Goal: Task Accomplishment & Management: Complete application form

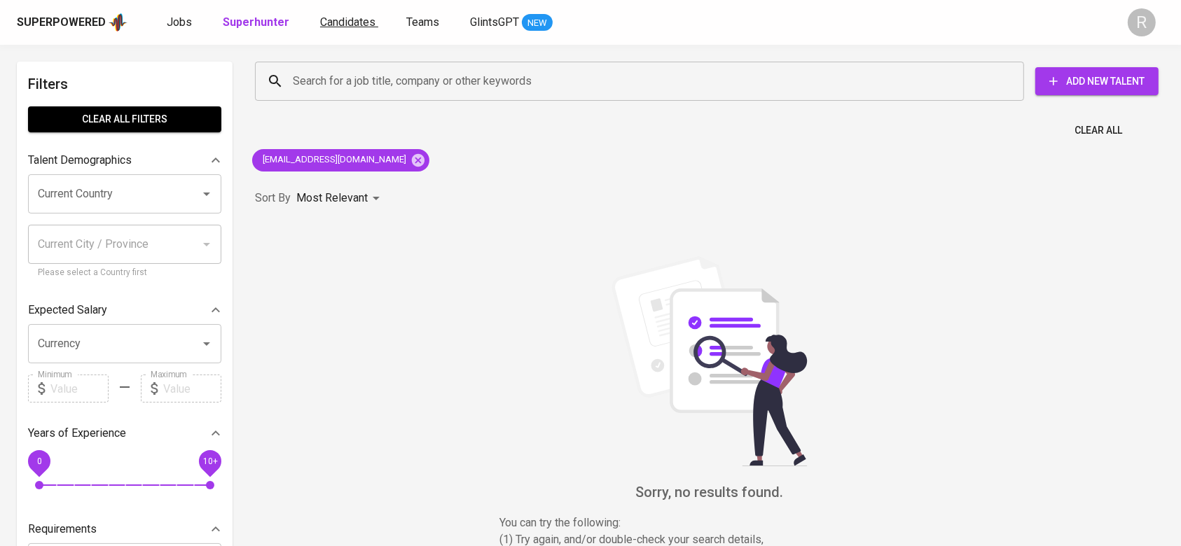
click at [338, 22] on span "Candidates" at bounding box center [347, 21] width 55 height 13
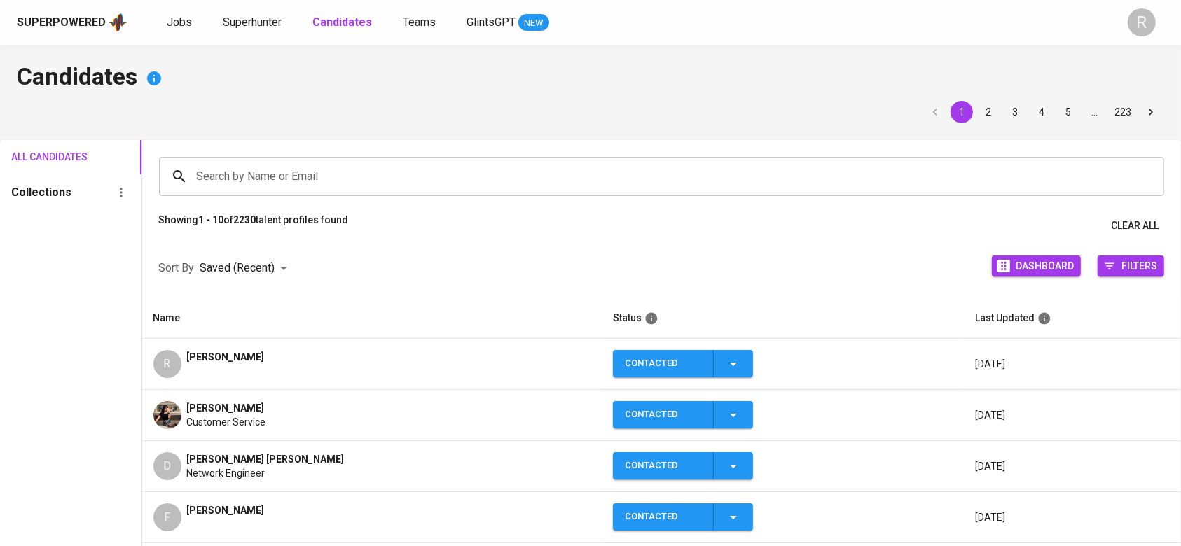
click at [261, 29] on link "Superhunter" at bounding box center [254, 23] width 62 height 18
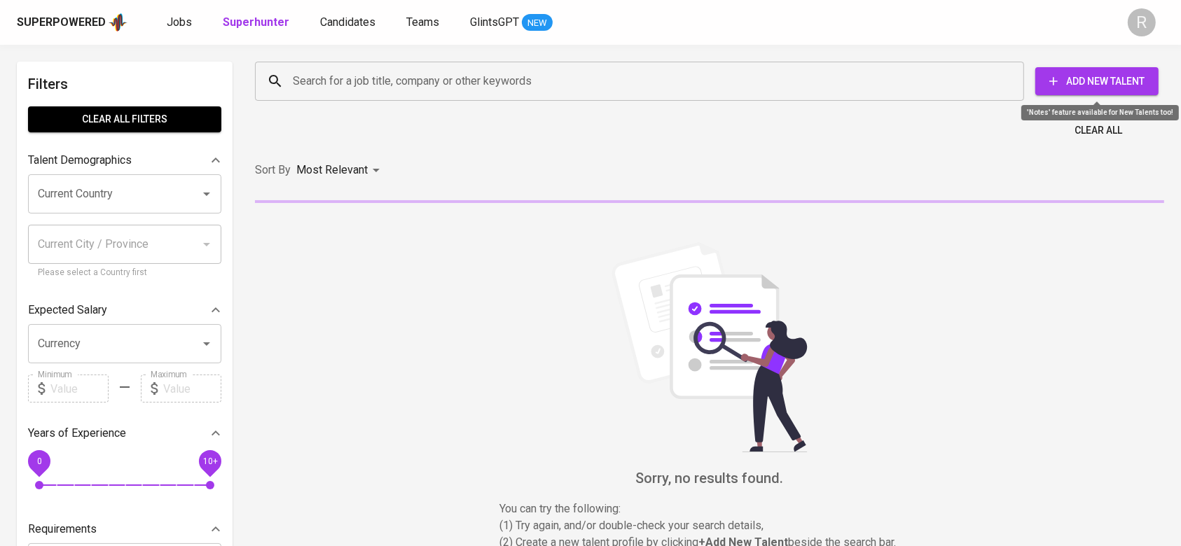
click at [1089, 80] on span "Add New Talent" at bounding box center [1097, 82] width 101 height 18
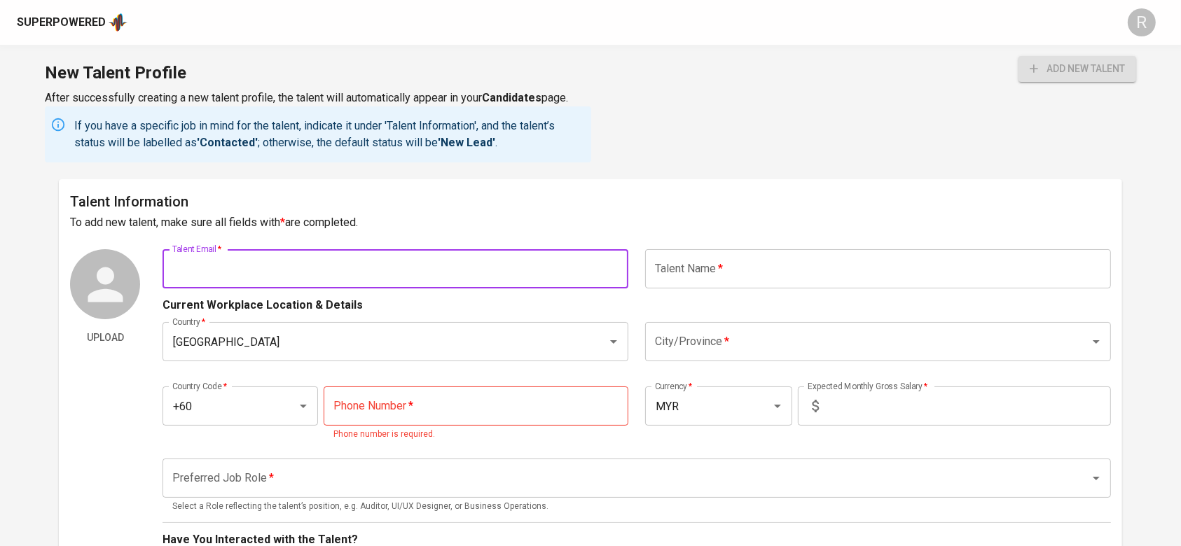
click at [549, 271] on input "text" at bounding box center [396, 268] width 466 height 39
paste input "[EMAIL_ADDRESS][DOMAIN_NAME]"
type input "[EMAIL_ADDRESS][DOMAIN_NAME]"
click at [757, 243] on div "Talent Information To add new talent, make sure all fields with * are completed…" at bounding box center [590, 521] width 1063 height 685
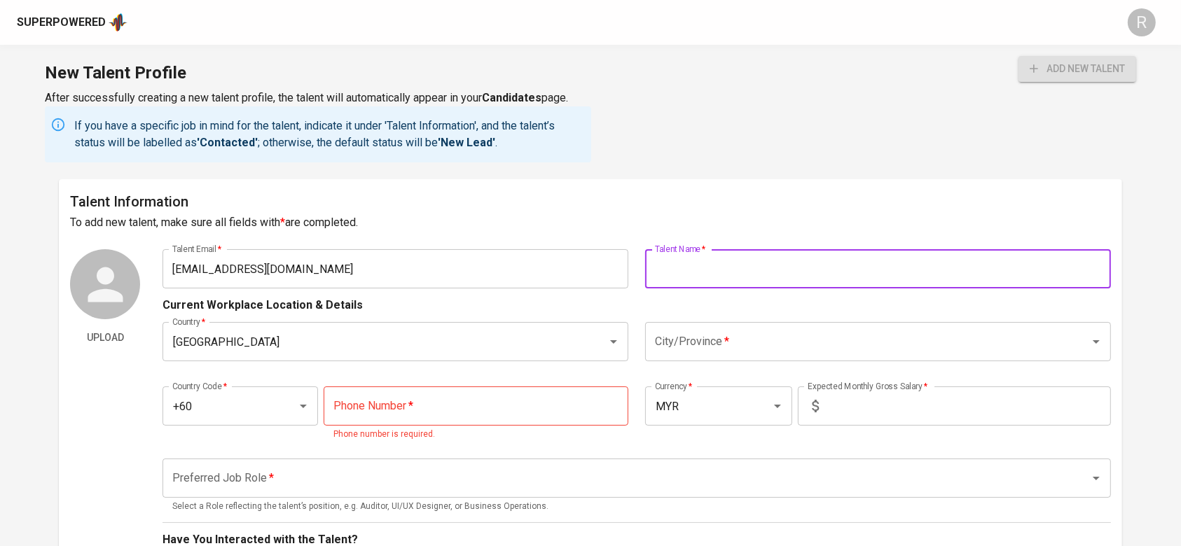
click at [759, 261] on input "text" at bounding box center [878, 268] width 466 height 39
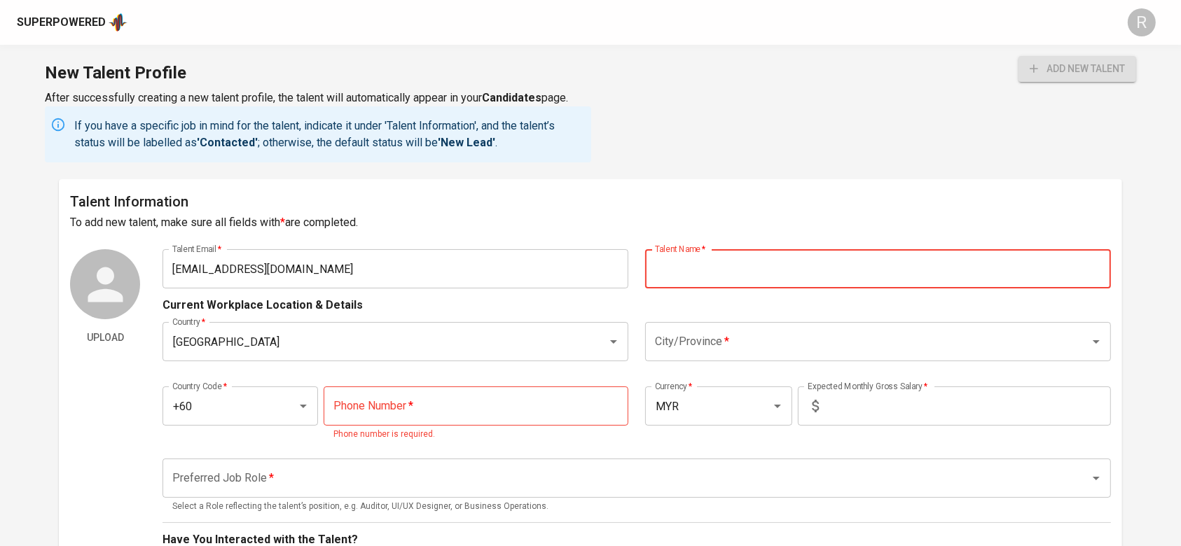
paste input "[EMAIL_ADDRESS][DOMAIN_NAME]"
type input "[EMAIL_ADDRESS][DOMAIN_NAME]"
click at [297, 267] on input "[EMAIL_ADDRESS][DOMAIN_NAME]" at bounding box center [396, 268] width 466 height 39
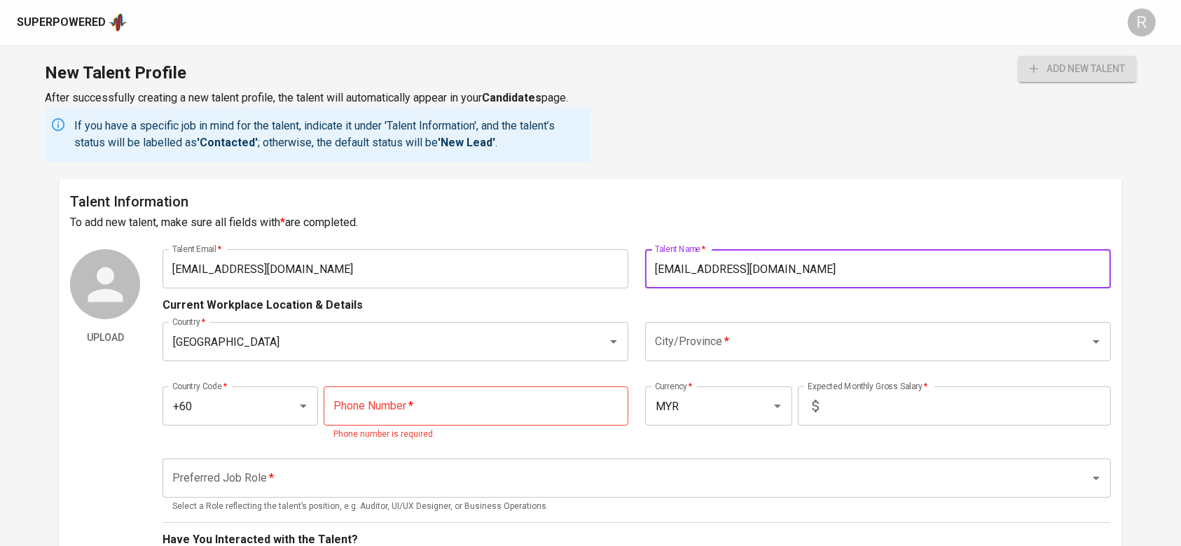
click at [864, 256] on input "[EMAIL_ADDRESS][DOMAIN_NAME]" at bounding box center [878, 268] width 466 height 39
type input "[PERSON_NAME]"
click at [410, 365] on div "Country   * [GEOGRAPHIC_DATA] Country * City/Province   * City/Province *" at bounding box center [637, 342] width 948 height 56
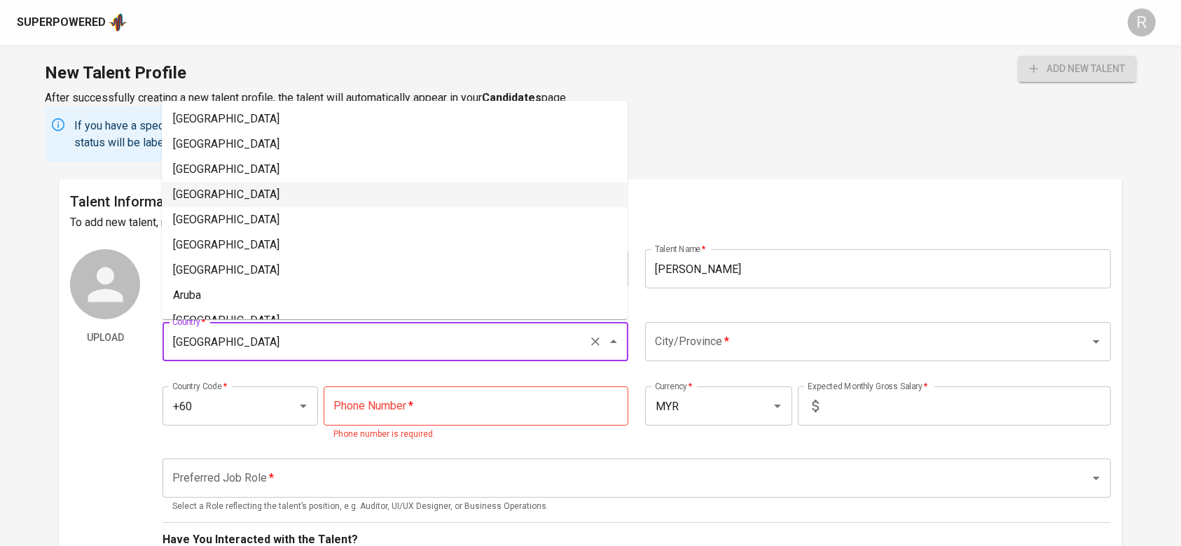
click at [391, 350] on input "[GEOGRAPHIC_DATA]" at bounding box center [376, 342] width 414 height 27
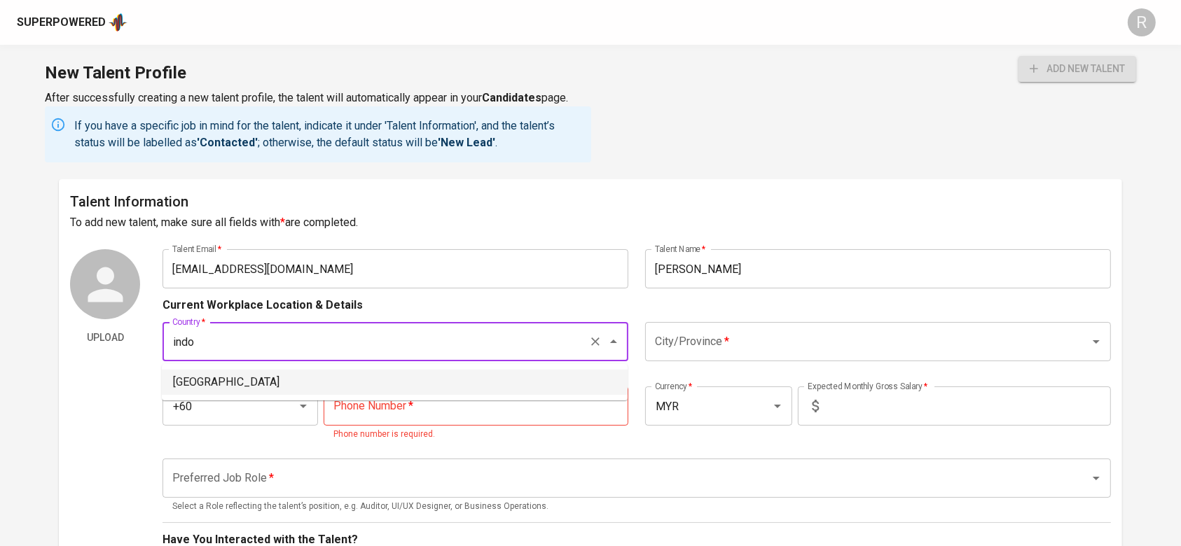
click at [422, 374] on li "[GEOGRAPHIC_DATA]" at bounding box center [395, 382] width 466 height 25
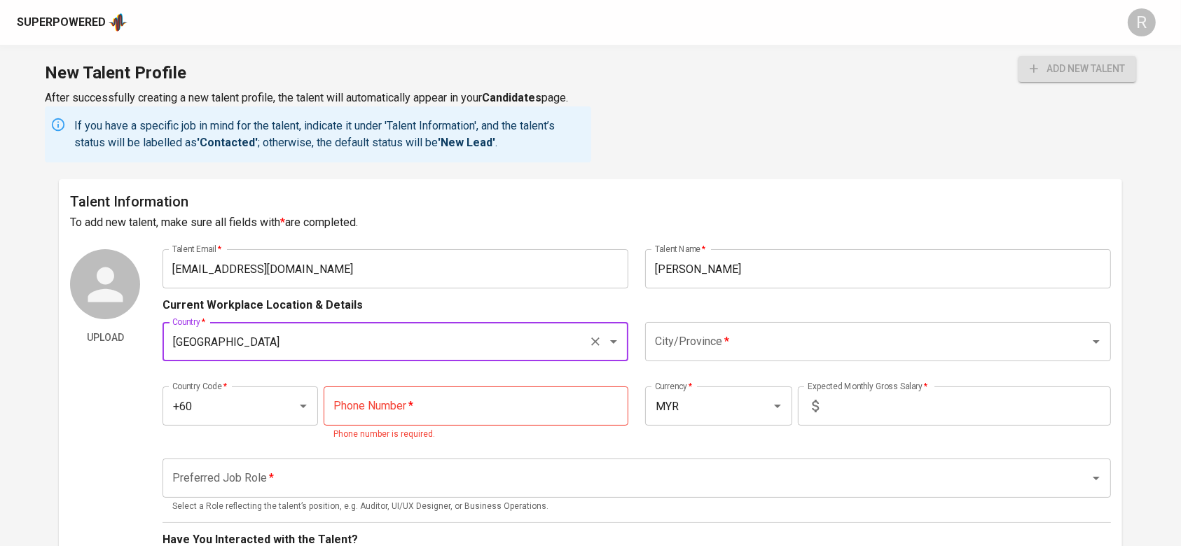
type input "[GEOGRAPHIC_DATA]"
click at [761, 328] on div "City/Province *" at bounding box center [878, 341] width 466 height 39
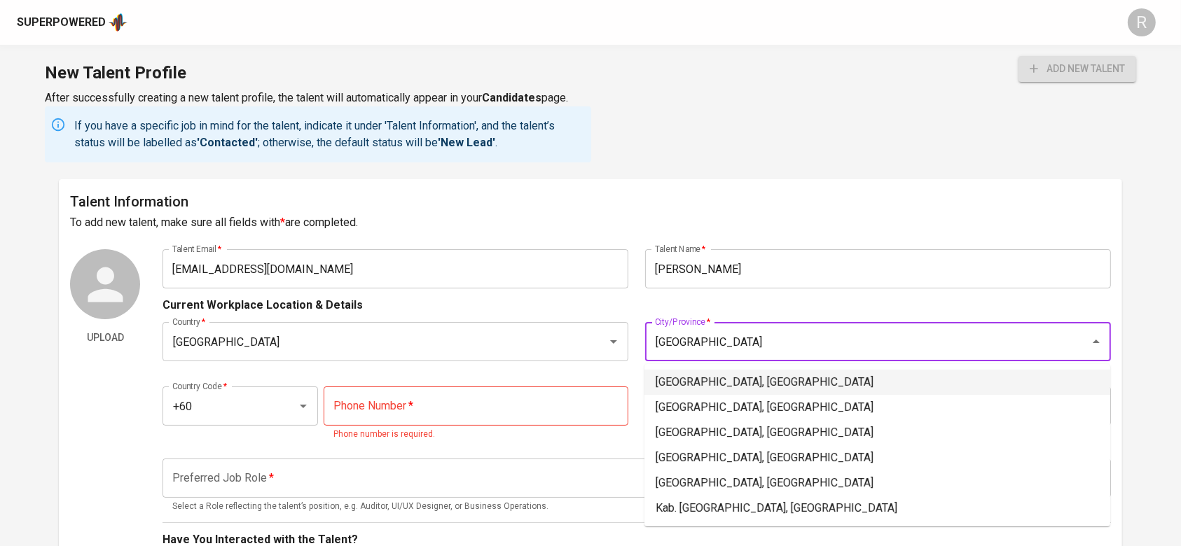
click at [772, 382] on li "[GEOGRAPHIC_DATA], [GEOGRAPHIC_DATA]" at bounding box center [878, 382] width 466 height 25
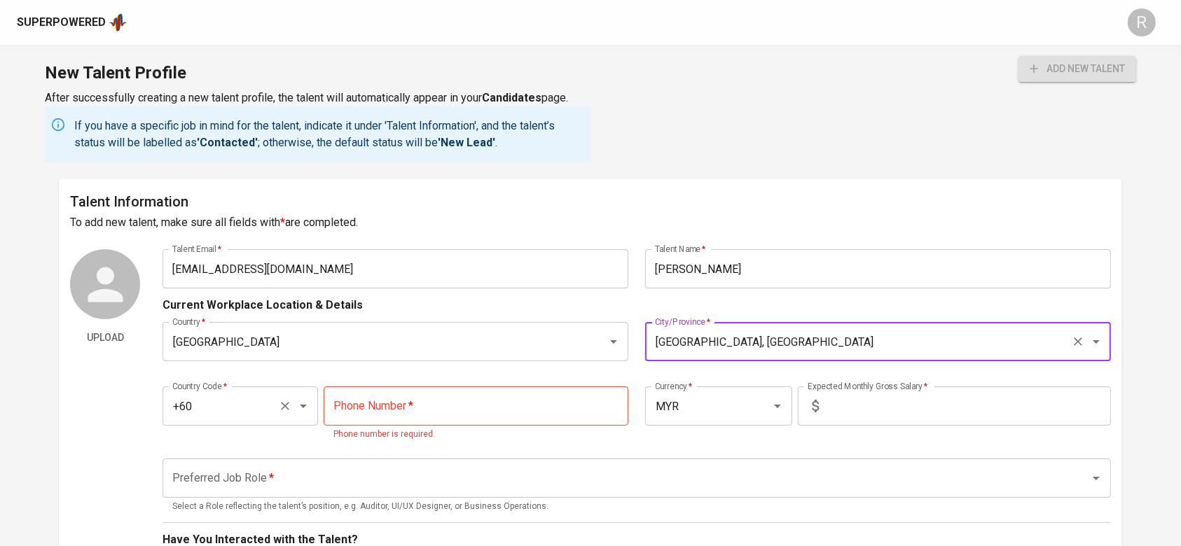
type input "[GEOGRAPHIC_DATA], [GEOGRAPHIC_DATA]"
click at [198, 410] on input "+60" at bounding box center [221, 406] width 104 height 27
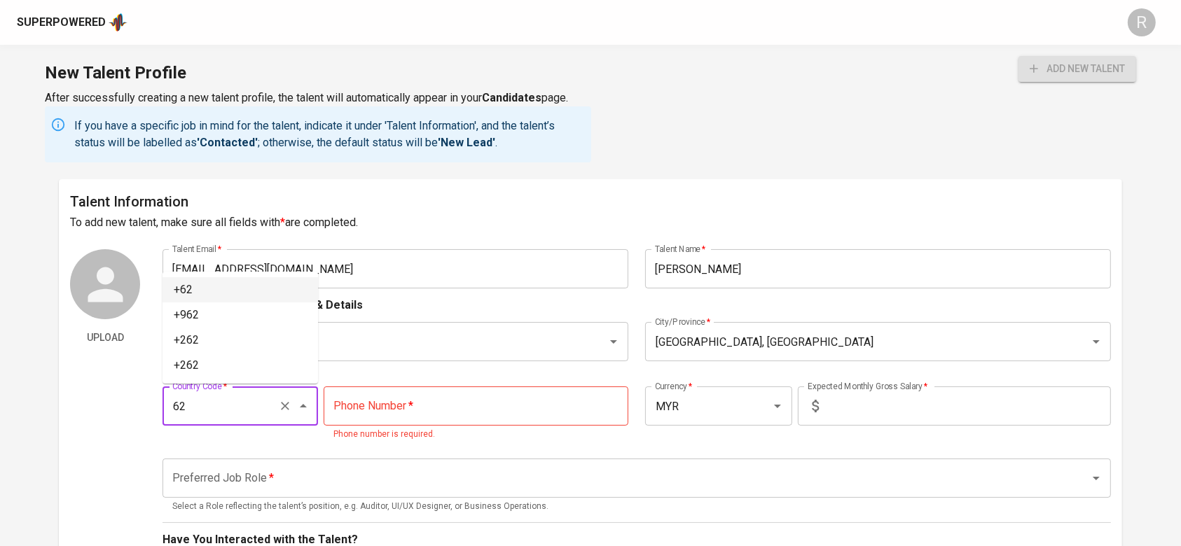
click at [181, 281] on li "+62" at bounding box center [241, 289] width 156 height 25
type input "+62"
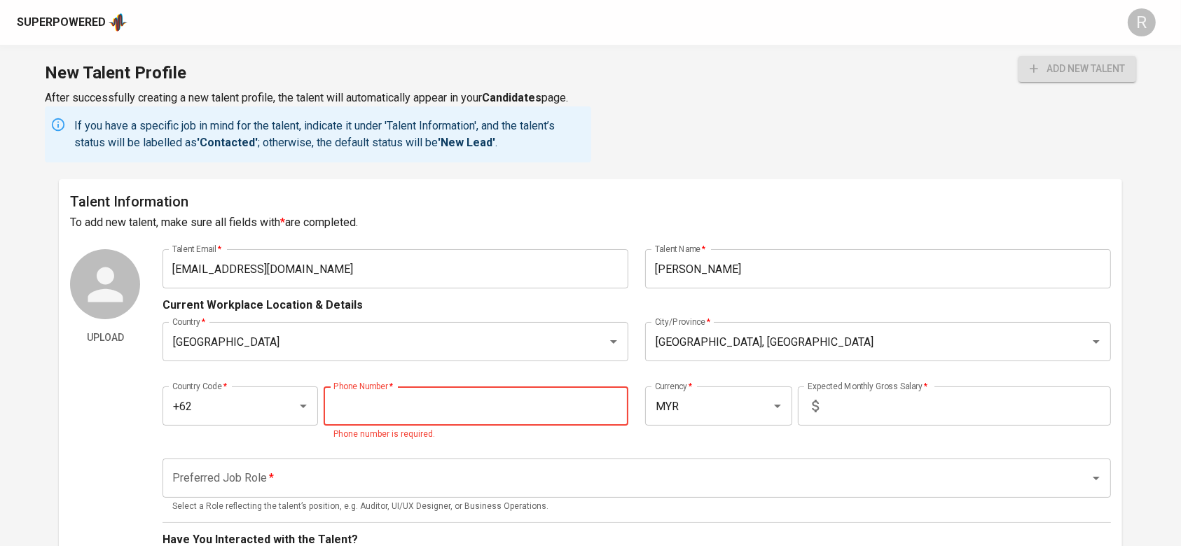
click at [419, 403] on input "tel" at bounding box center [476, 406] width 305 height 39
paste input "[PHONE_NUMBER]"
type input "[PHONE_NUMBER]"
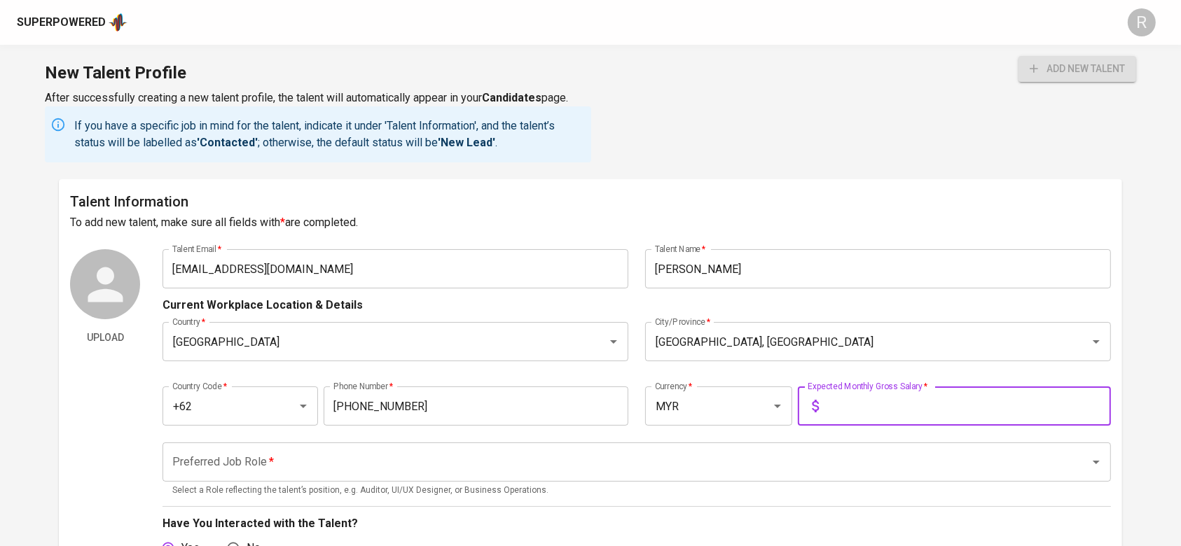
click at [863, 397] on input "text" at bounding box center [968, 406] width 287 height 39
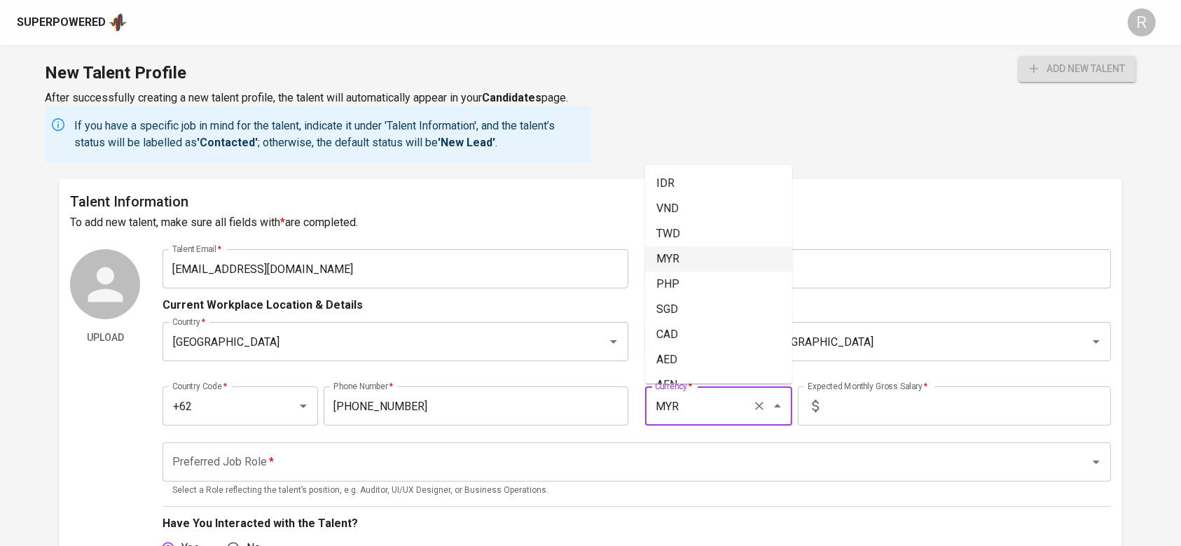
click at [708, 417] on input "MYR" at bounding box center [699, 406] width 95 height 27
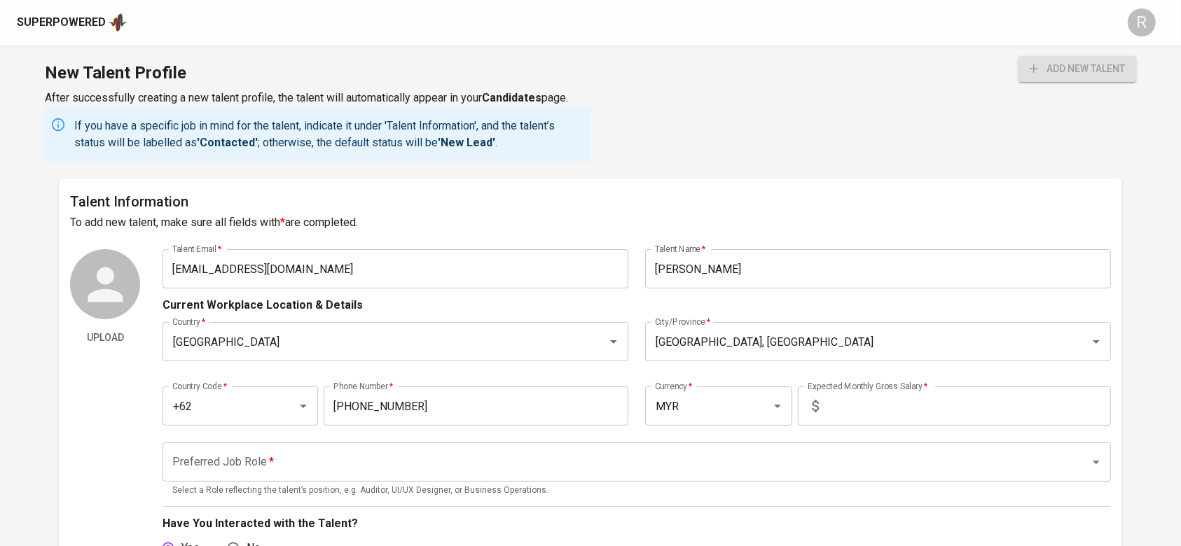
click at [654, 432] on div "Country Code   * +62 Country Code * Phone Number   * [PHONE_NUMBER] Phone Numbe…" at bounding box center [637, 402] width 948 height 64
click at [663, 420] on div "MYR Currency *" at bounding box center [718, 406] width 147 height 39
click at [663, 411] on input "MYR" at bounding box center [699, 406] width 95 height 27
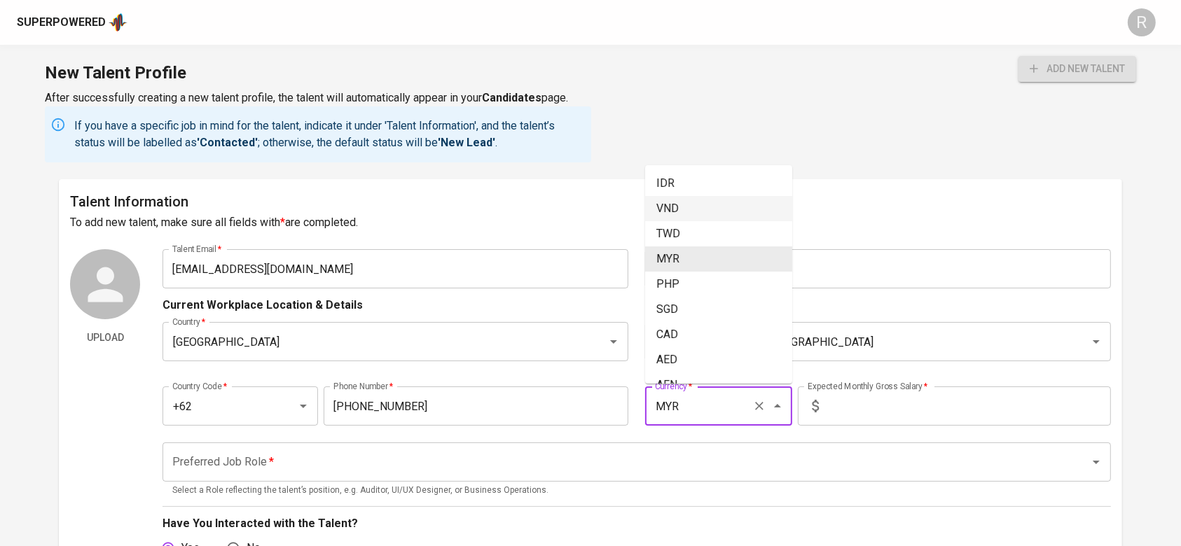
click at [673, 198] on li "VND" at bounding box center [718, 208] width 147 height 25
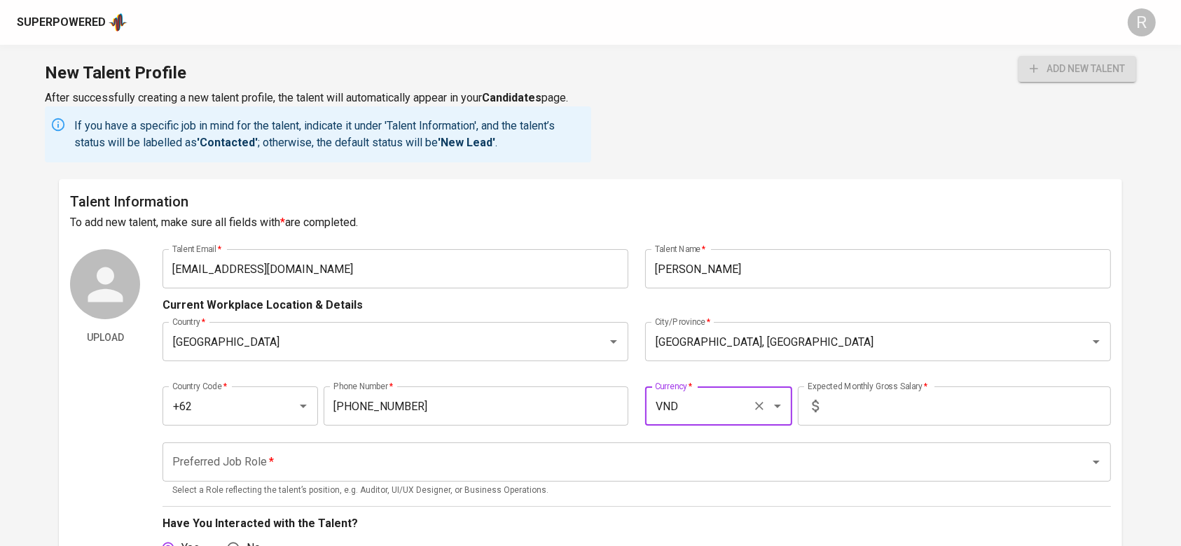
click at [692, 418] on input "VND" at bounding box center [699, 406] width 95 height 27
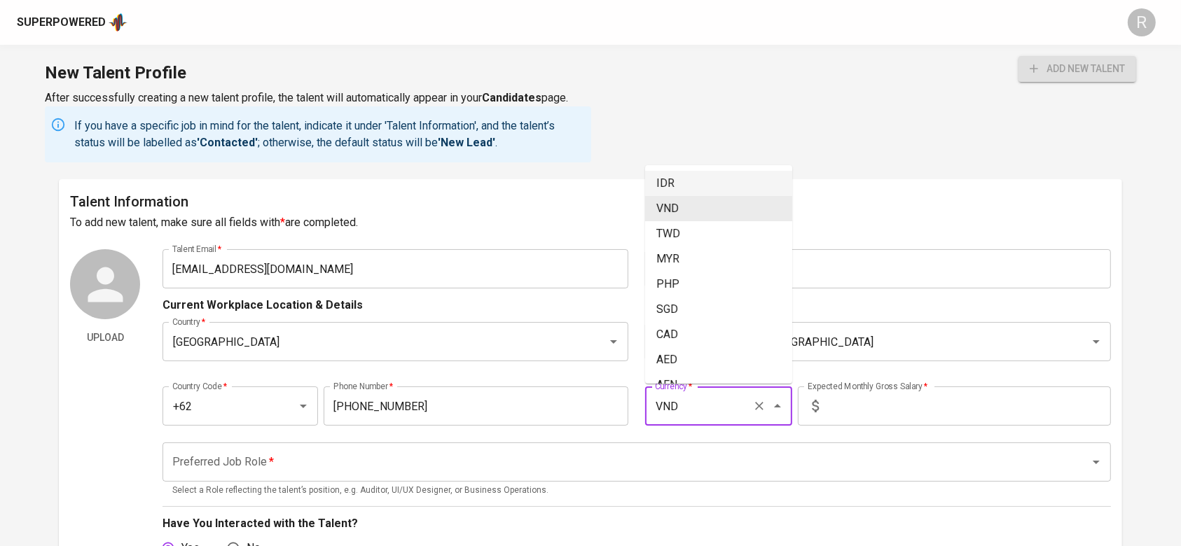
click at [667, 188] on li "IDR" at bounding box center [718, 183] width 147 height 25
type input "IDR"
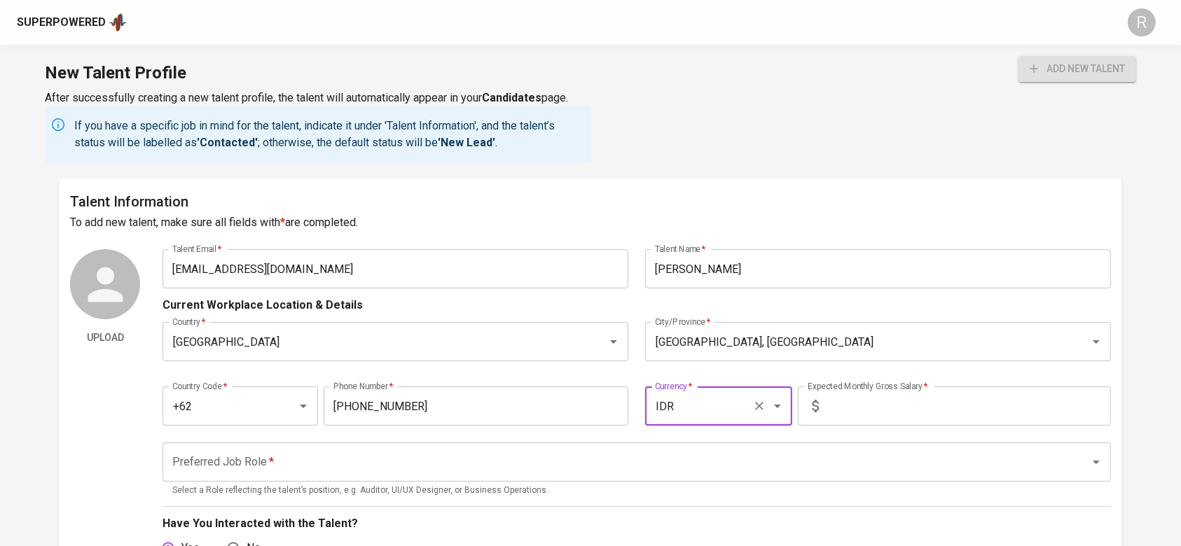
click at [855, 411] on input "text" at bounding box center [968, 406] width 287 height 39
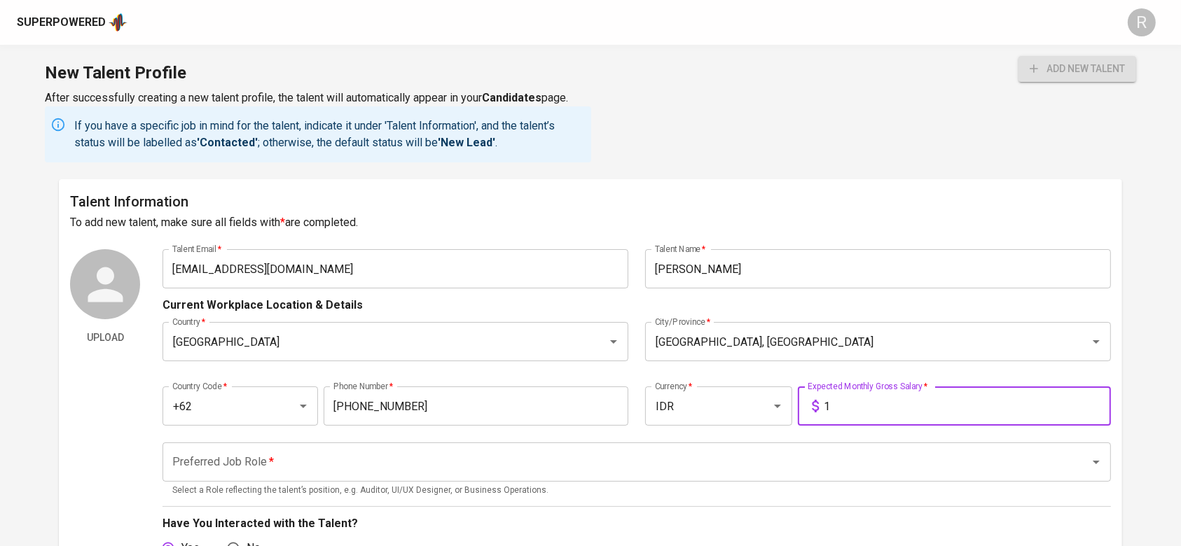
click at [510, 479] on div "Preferred Job Role *" at bounding box center [637, 462] width 948 height 39
type input "1"
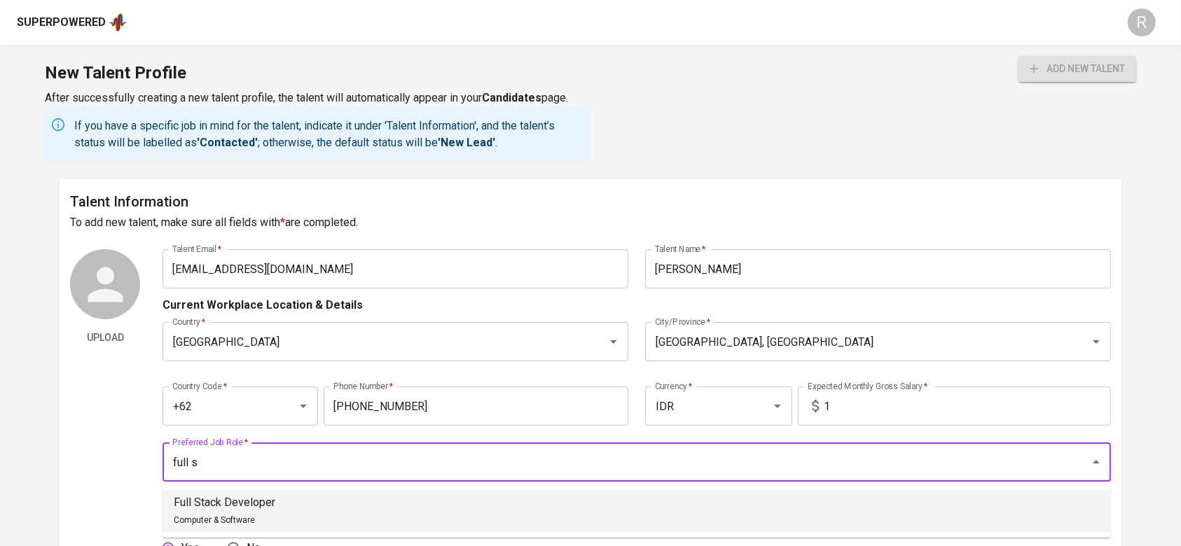
click at [521, 497] on li "Full Stack Developer Computer & Software" at bounding box center [637, 511] width 949 height 42
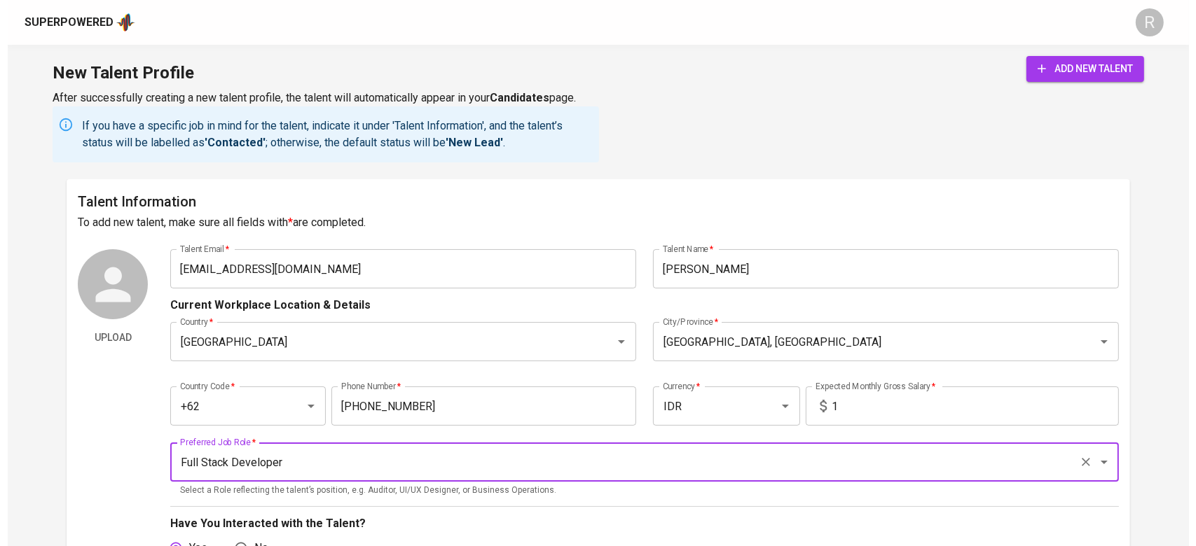
scroll to position [280, 0]
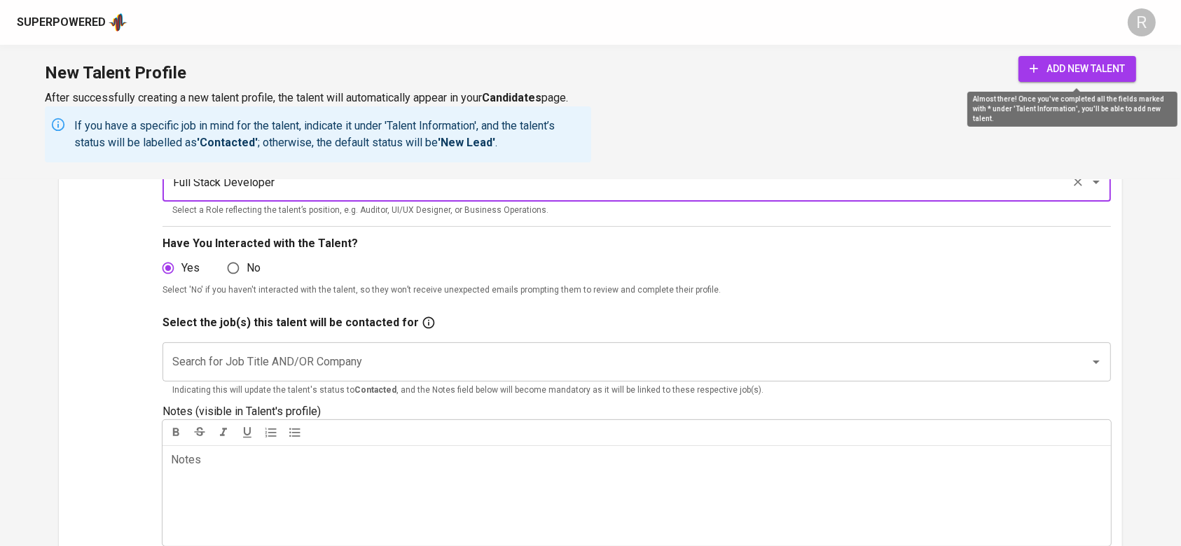
type input "Full Stack Developer"
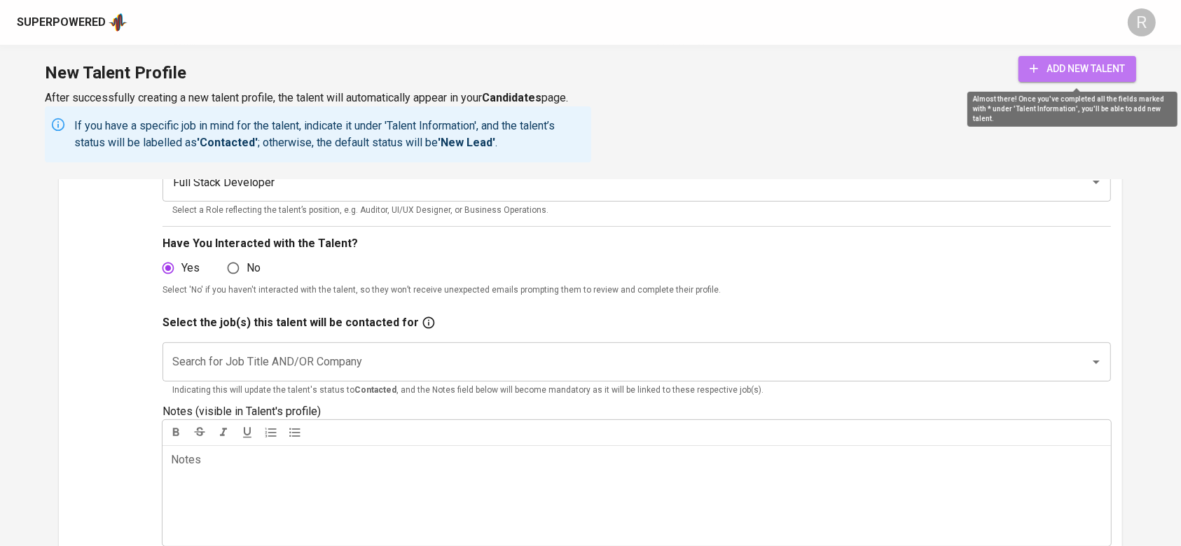
click at [1042, 59] on button "add new talent" at bounding box center [1078, 69] width 118 height 26
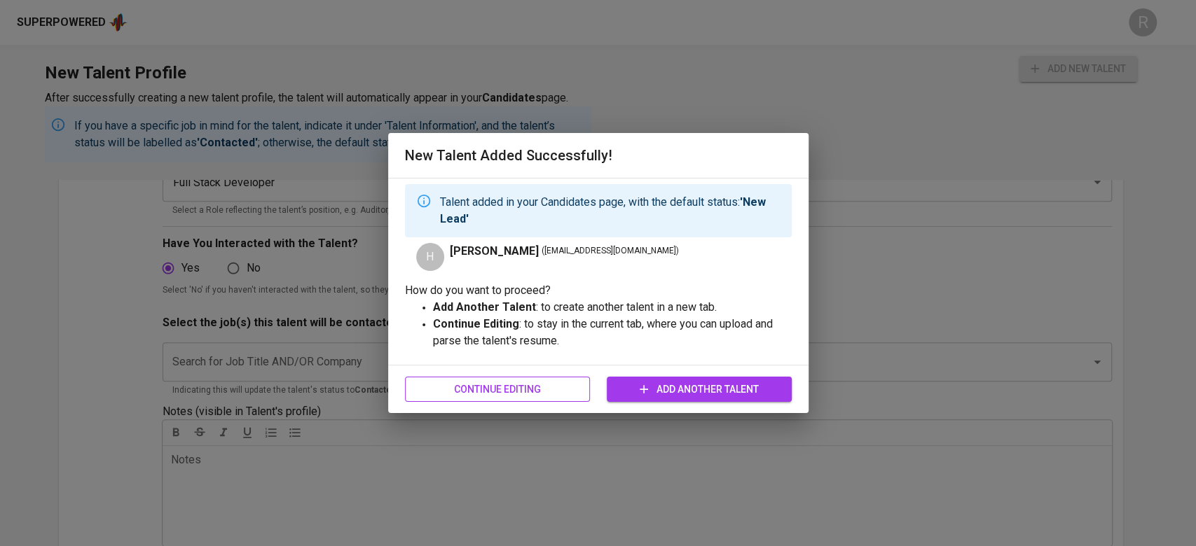
click at [543, 394] on span "Continue Editing" at bounding box center [497, 390] width 163 height 18
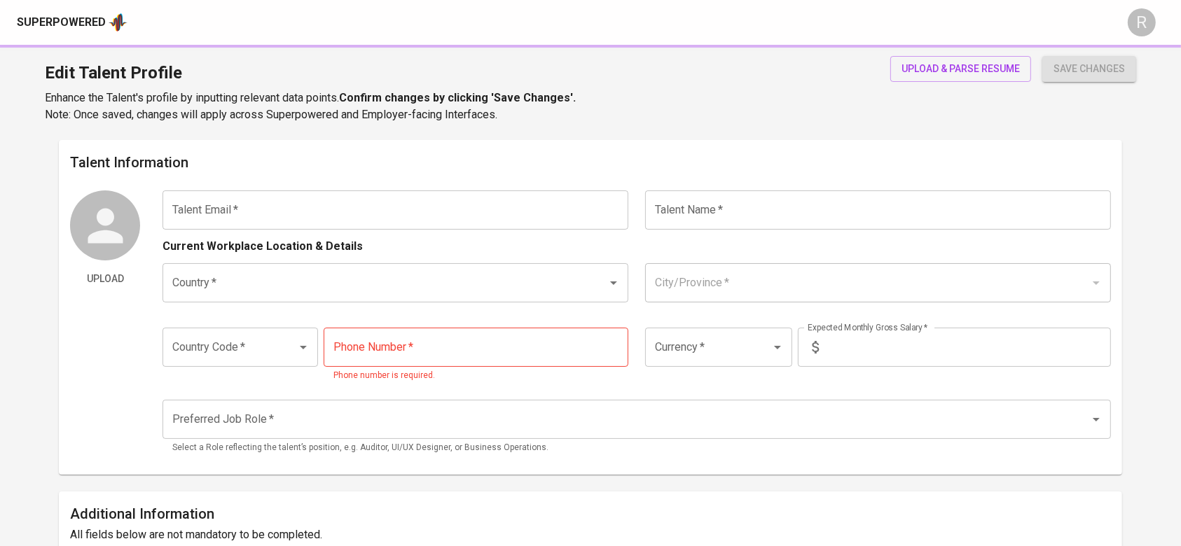
type input "[EMAIL_ADDRESS][DOMAIN_NAME]"
type input "[PERSON_NAME]"
type input "[GEOGRAPHIC_DATA]"
type input "[GEOGRAPHIC_DATA], [GEOGRAPHIC_DATA]"
type input "+62"
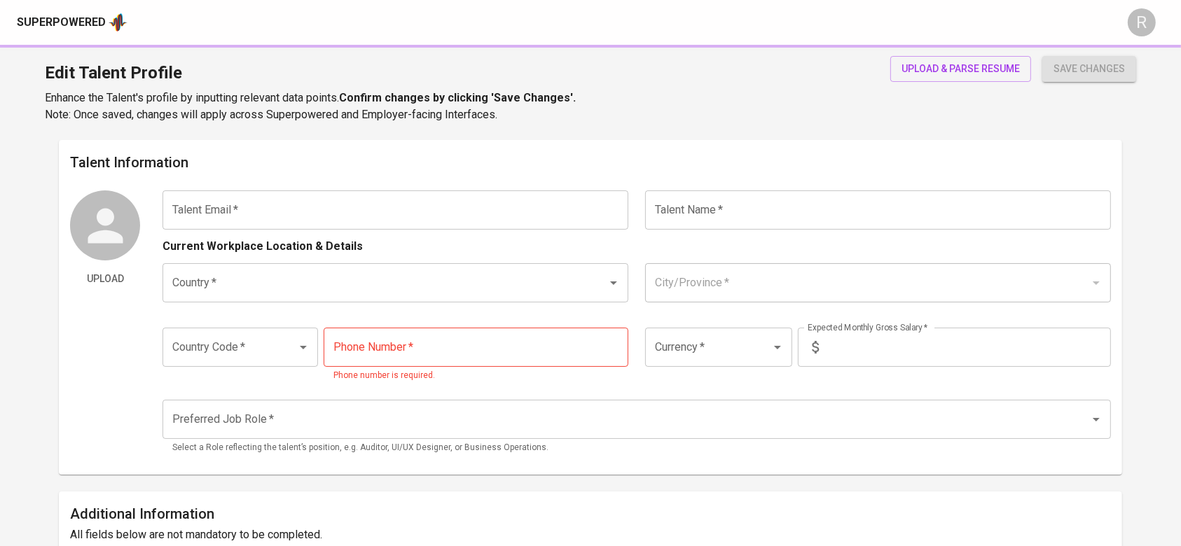
type input "[PHONE_NUMBER]"
type input "IDR"
type input "Full Stack Developer"
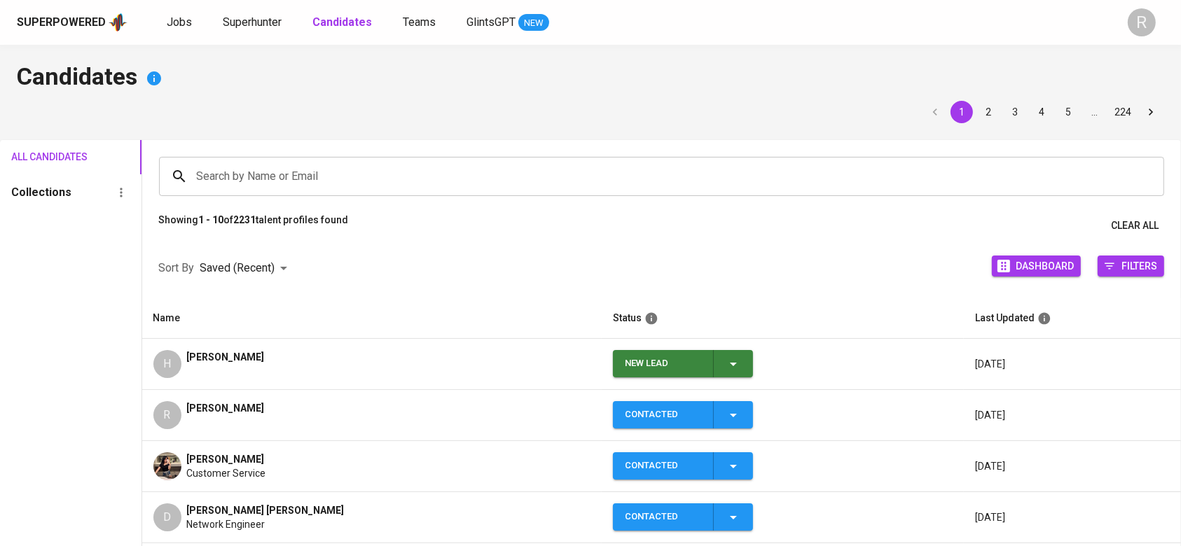
click at [723, 362] on span "New Lead" at bounding box center [683, 363] width 129 height 27
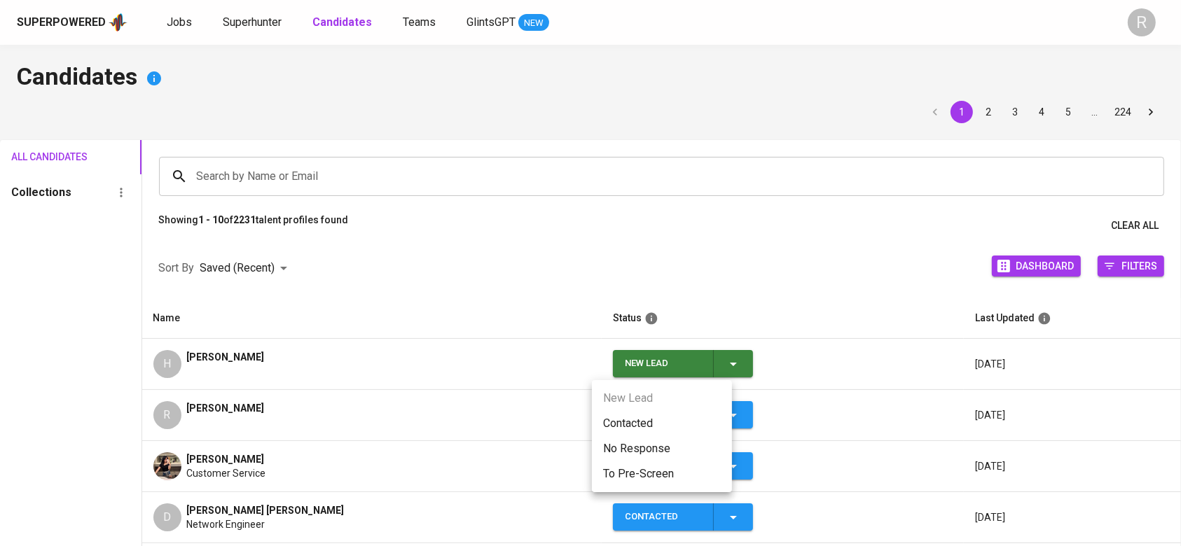
click at [672, 418] on li "Contacted" at bounding box center [662, 423] width 140 height 25
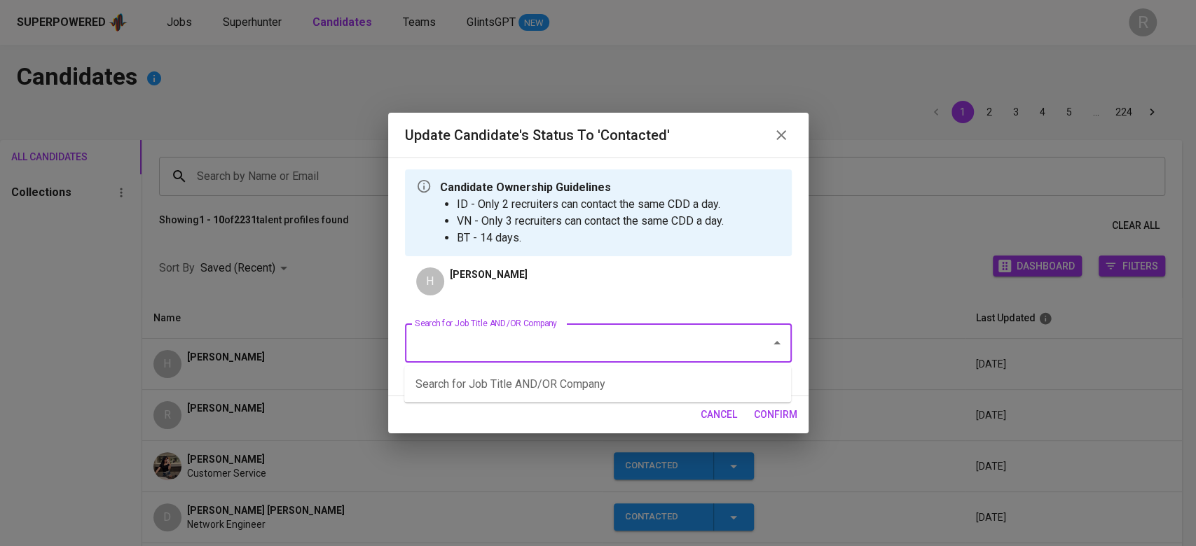
click at [453, 340] on input "Search for Job Title AND/OR Company" at bounding box center [578, 343] width 335 height 27
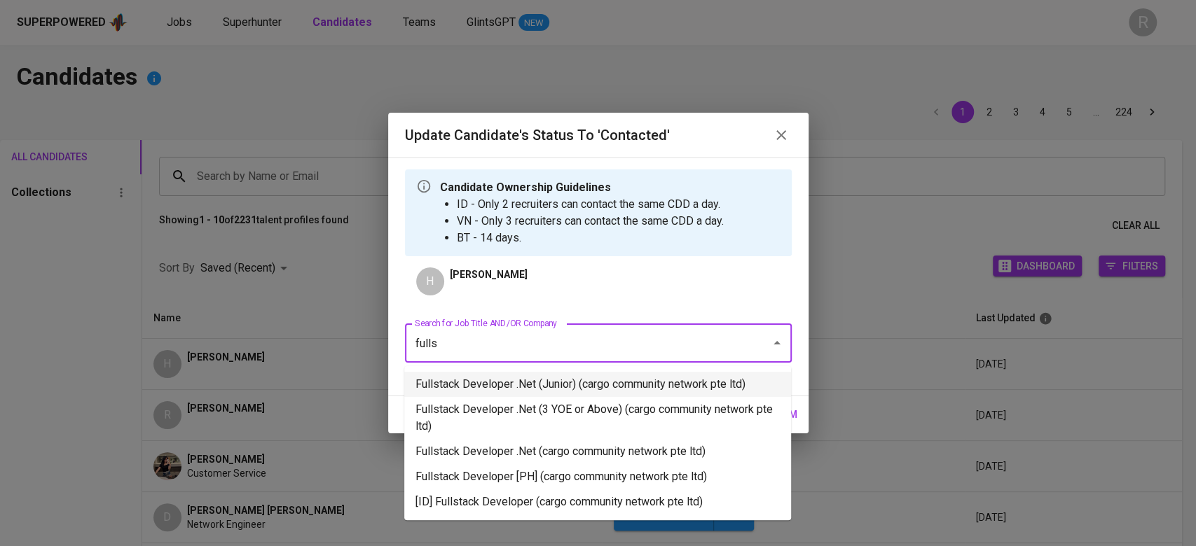
click at [489, 387] on li "Fullstack Developer .Net (Junior) (cargo community network pte ltd)" at bounding box center [597, 384] width 387 height 25
type input "fulls"
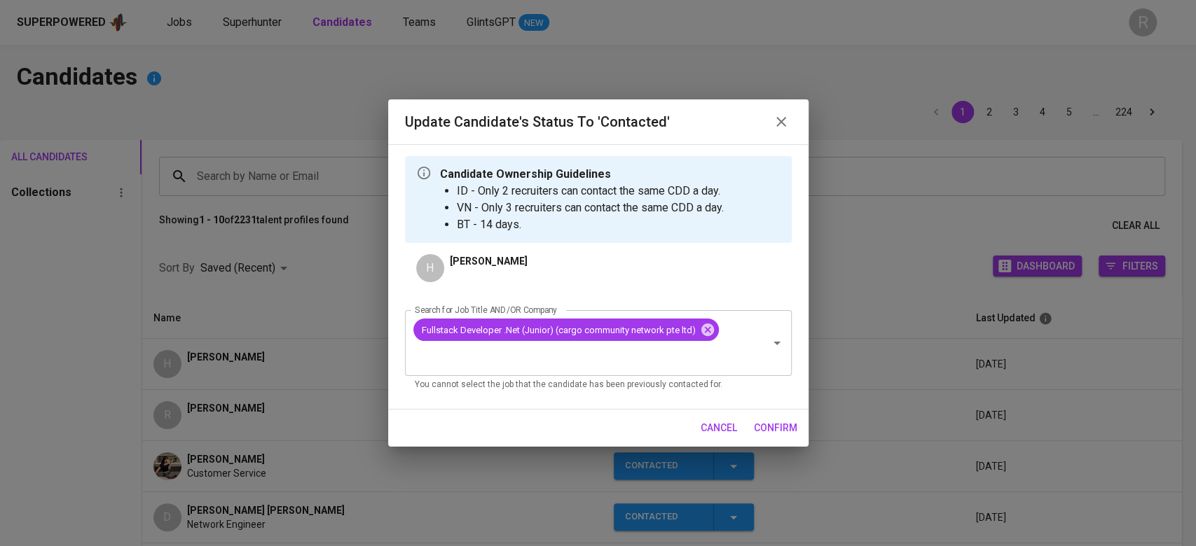
click at [748, 429] on button "confirm" at bounding box center [775, 428] width 55 height 26
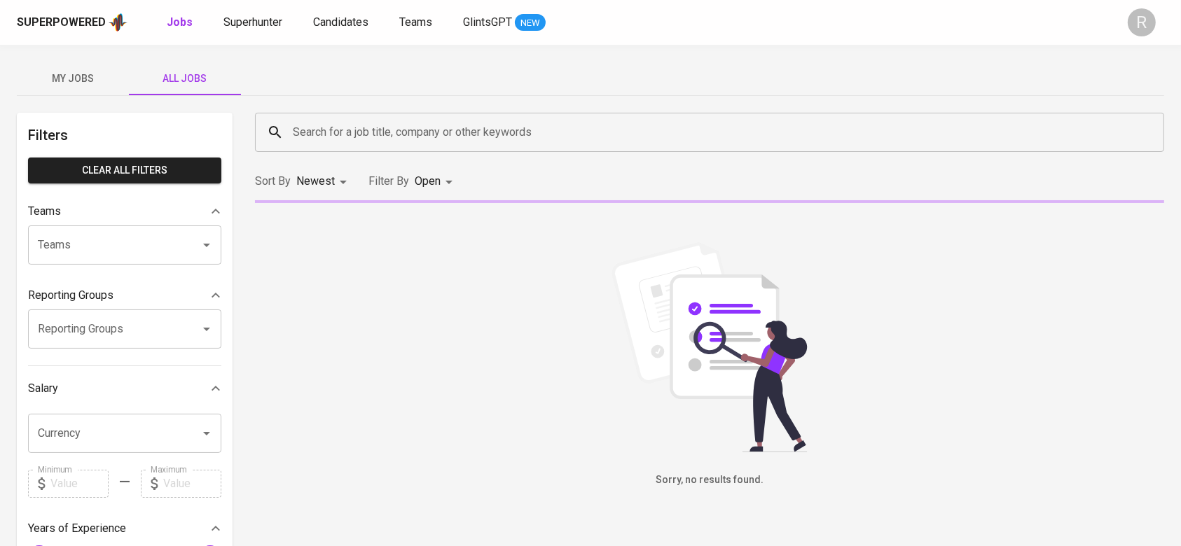
click at [324, 137] on input "Search for a job title, company or other keywords" at bounding box center [713, 132] width 848 height 27
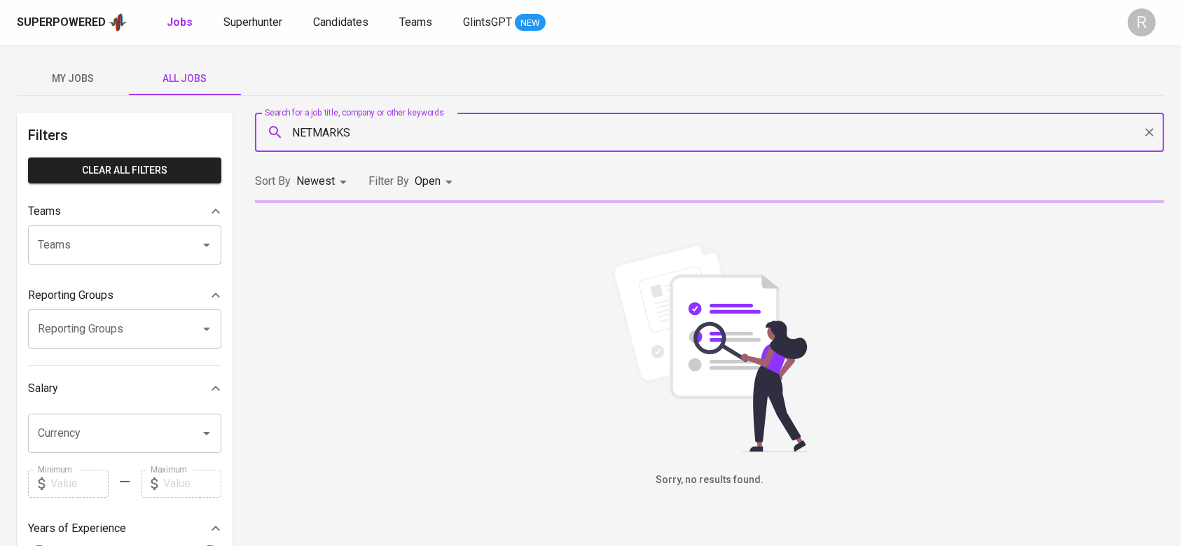
type input "NETMARKS"
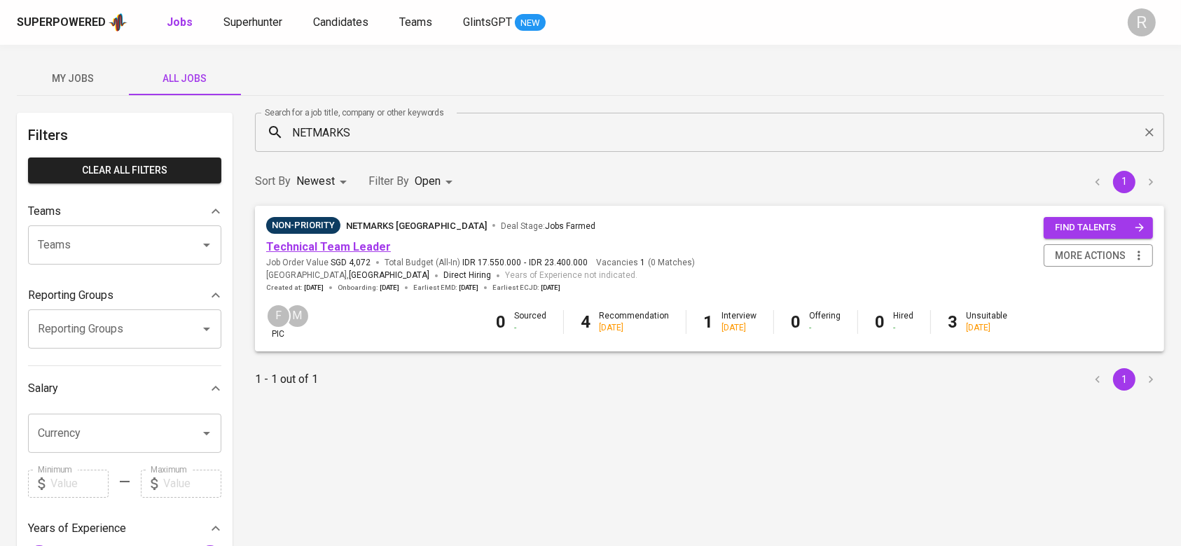
click at [324, 242] on link "Technical Team Leader" at bounding box center [328, 246] width 125 height 13
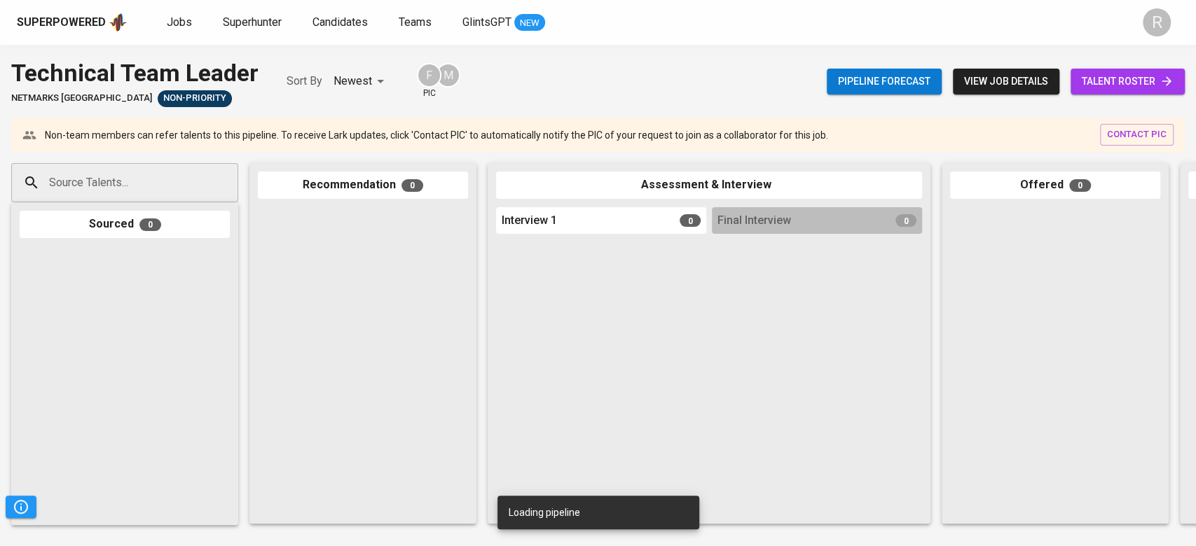
click at [1114, 74] on span "talent roster" at bounding box center [1128, 82] width 92 height 18
